Goal: Find specific page/section: Find specific page/section

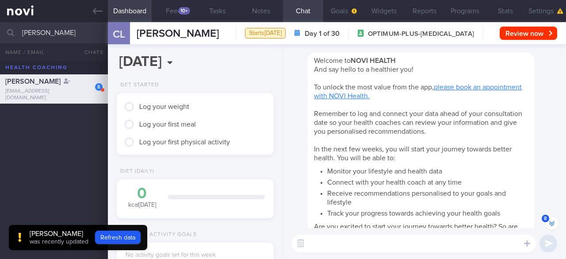
scroll to position [-250, 0]
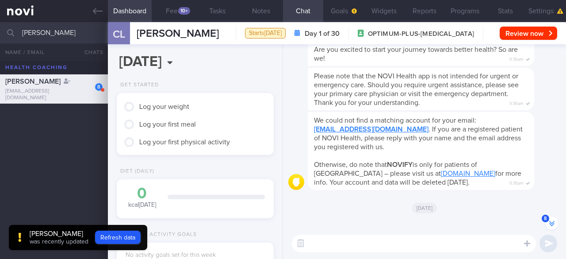
click at [551, 215] on div "[DATE]" at bounding box center [424, 207] width 272 height 25
click at [548, 222] on button "8" at bounding box center [551, 222] width 13 height 13
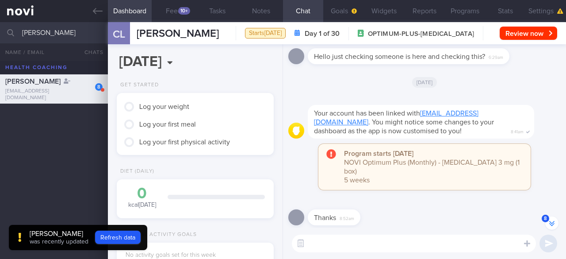
scroll to position [0, 0]
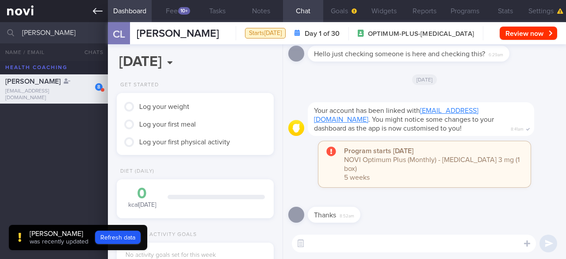
click at [105, 15] on link at bounding box center [54, 11] width 108 height 22
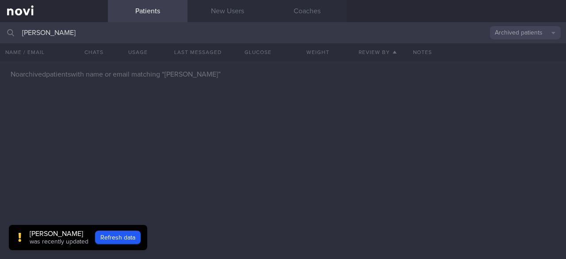
click at [341, 40] on input "[PERSON_NAME]" at bounding box center [283, 32] width 566 height 21
